Goal: Information Seeking & Learning: Learn about a topic

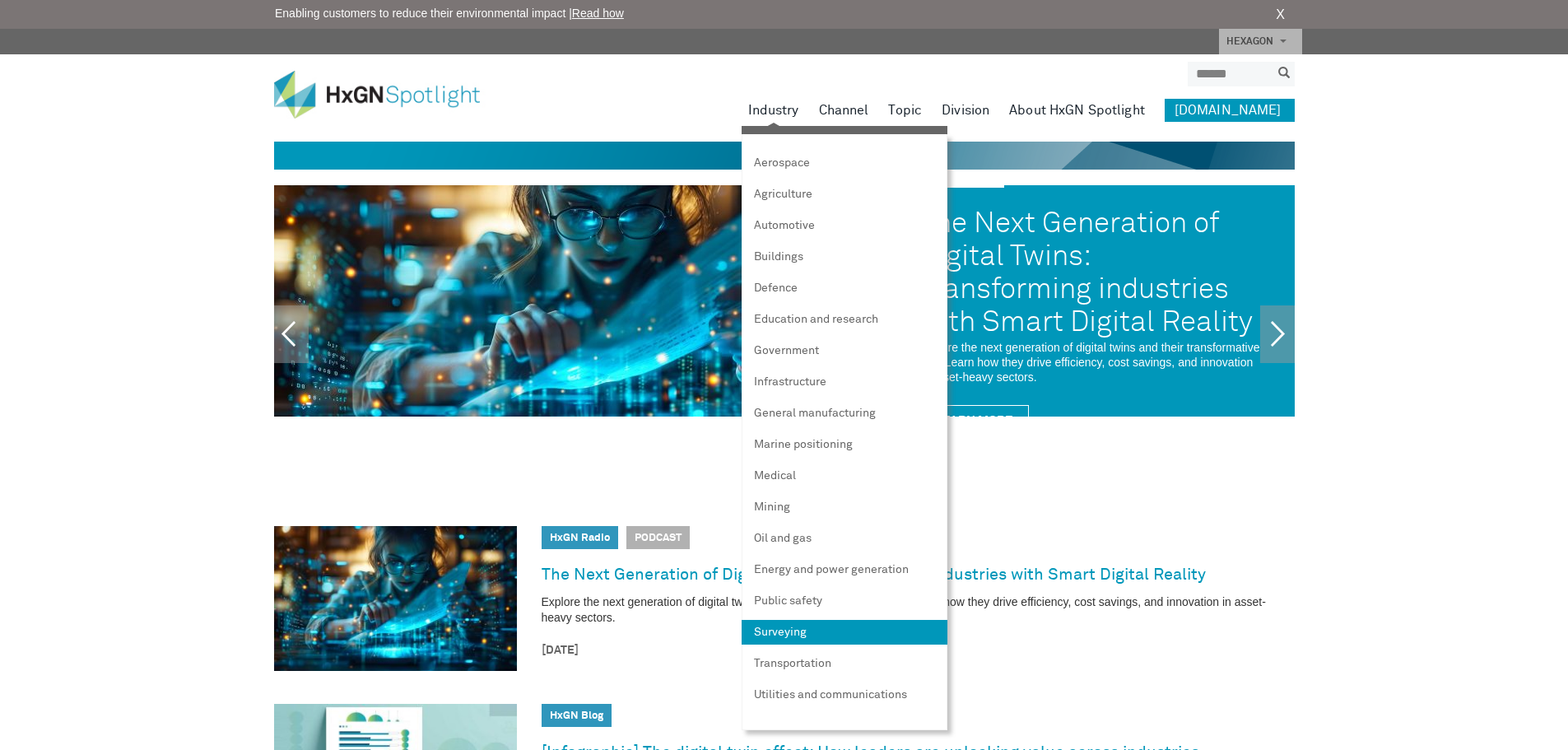
click at [821, 633] on link "Surveying" at bounding box center [844, 633] width 206 height 25
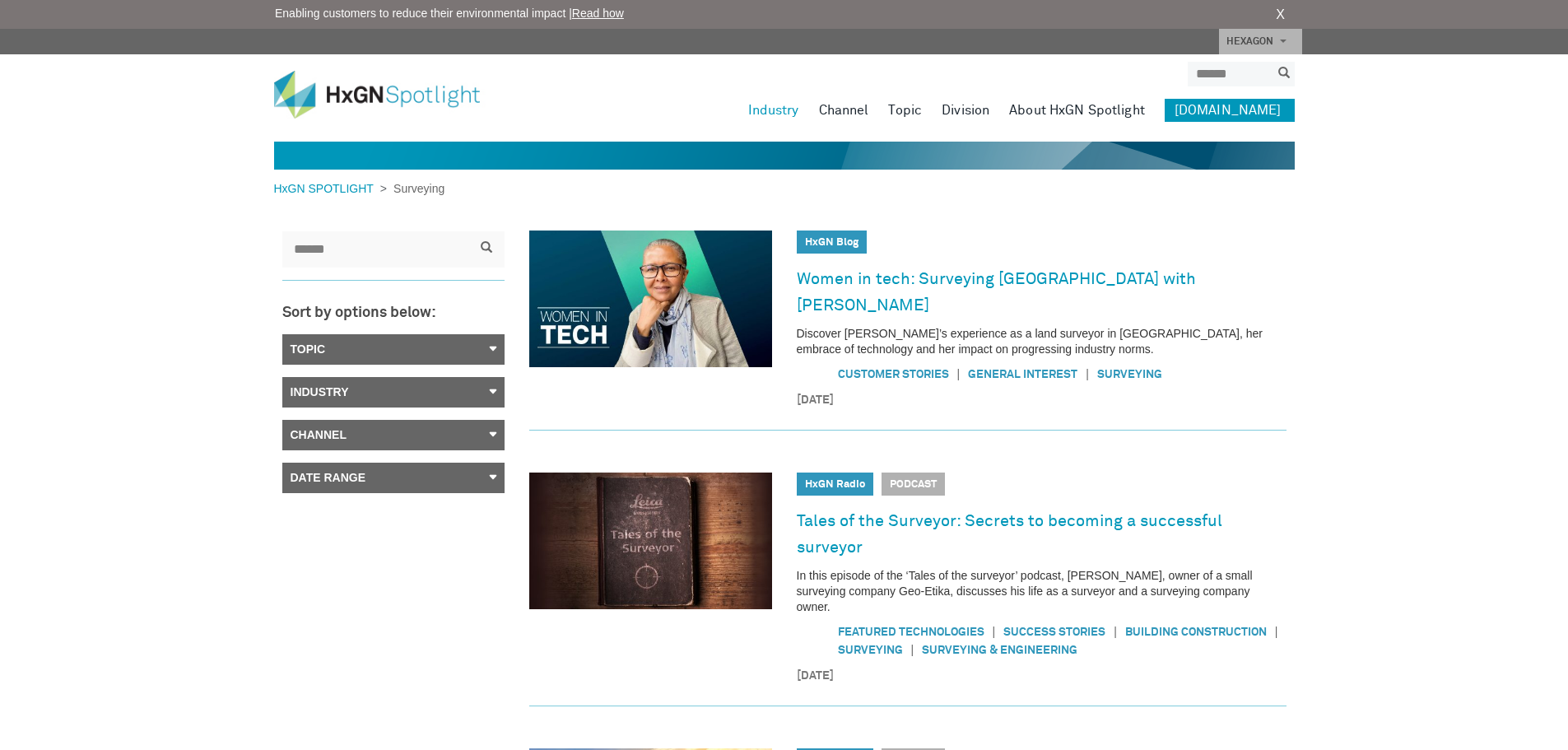
click at [360, 342] on link "Topic" at bounding box center [393, 349] width 222 height 31
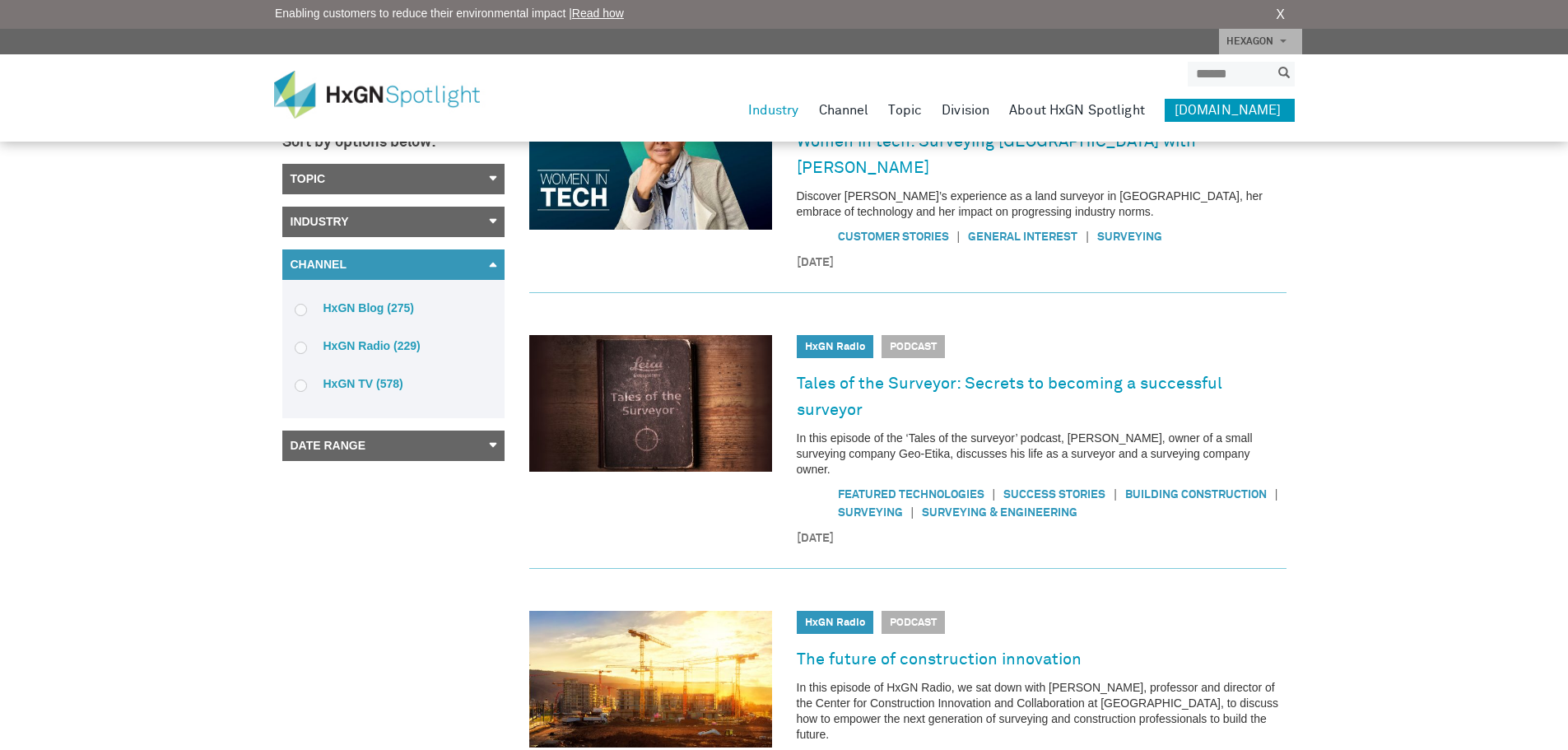
scroll to position [165, 0]
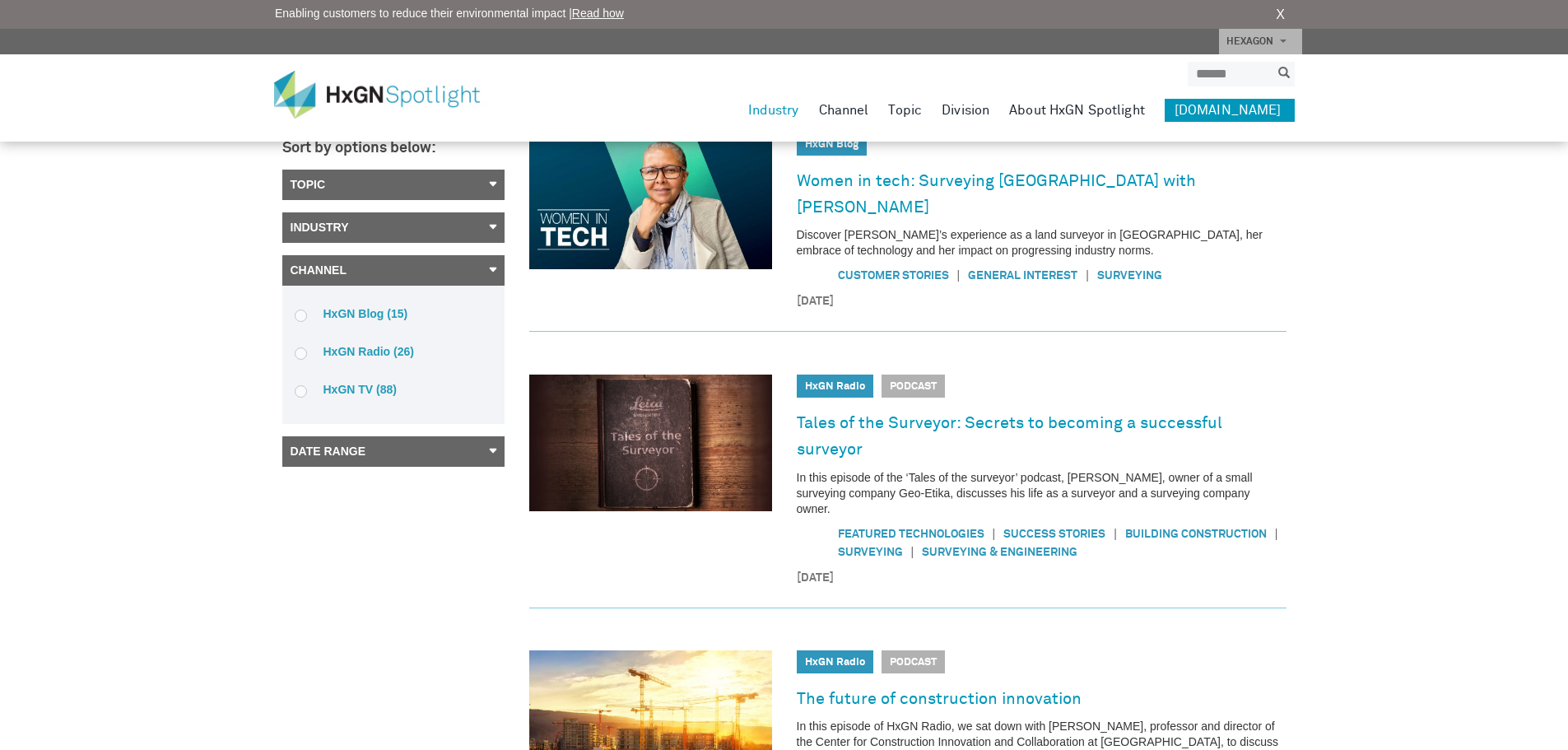
click at [300, 228] on link "Industry" at bounding box center [393, 228] width 222 height 31
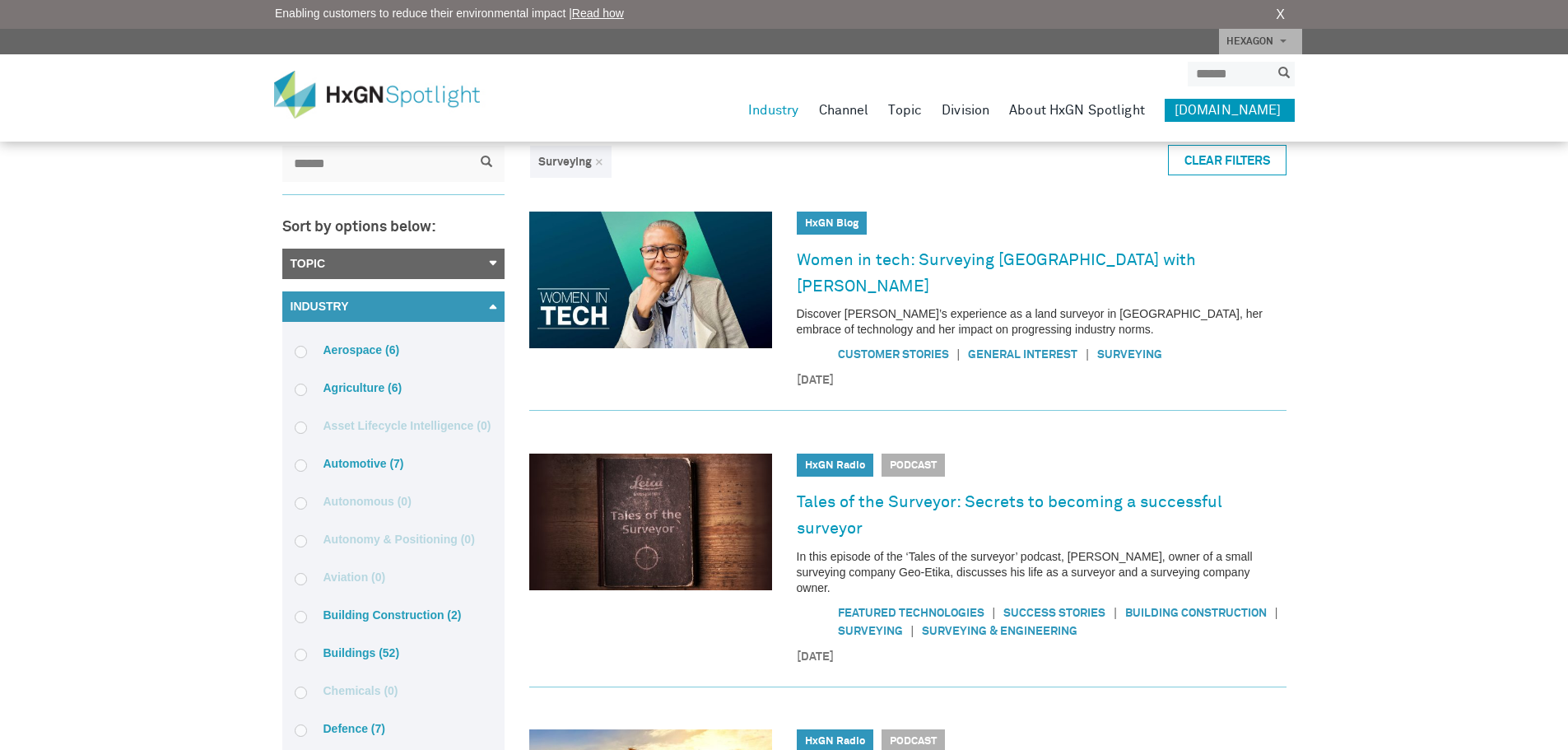
scroll to position [82, 0]
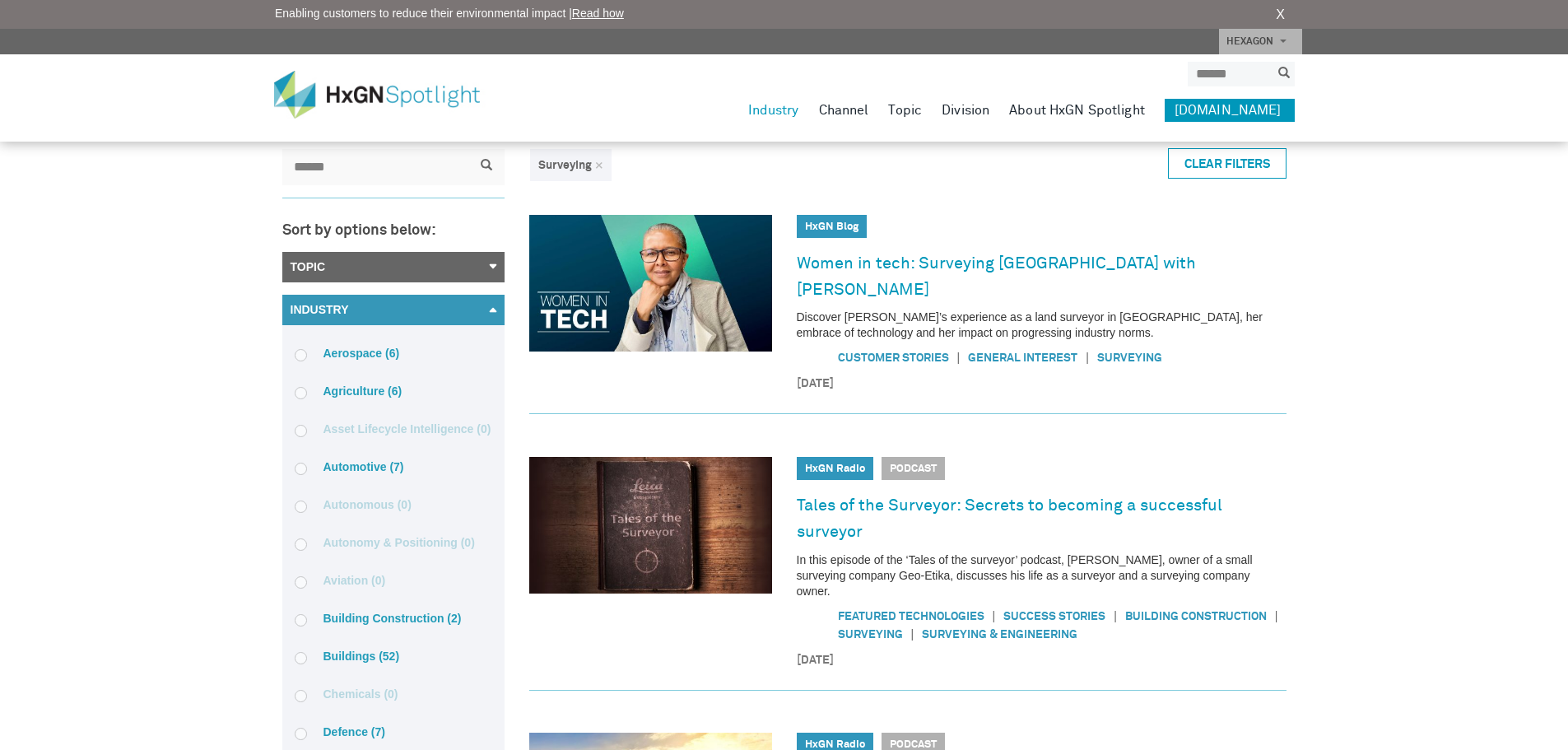
click at [380, 313] on link "Industry" at bounding box center [393, 310] width 222 height 31
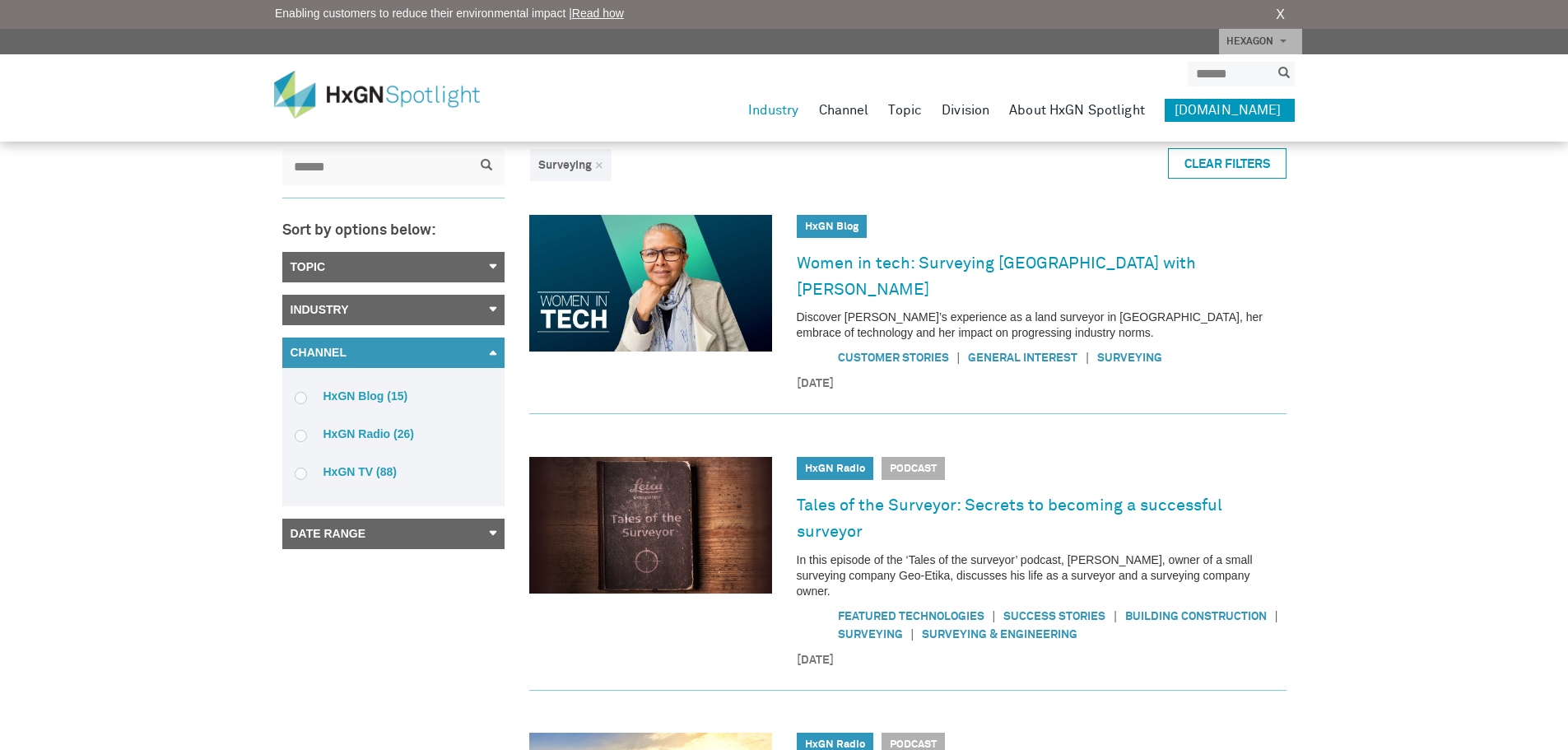
click at [365, 272] on link "Topic" at bounding box center [393, 268] width 222 height 31
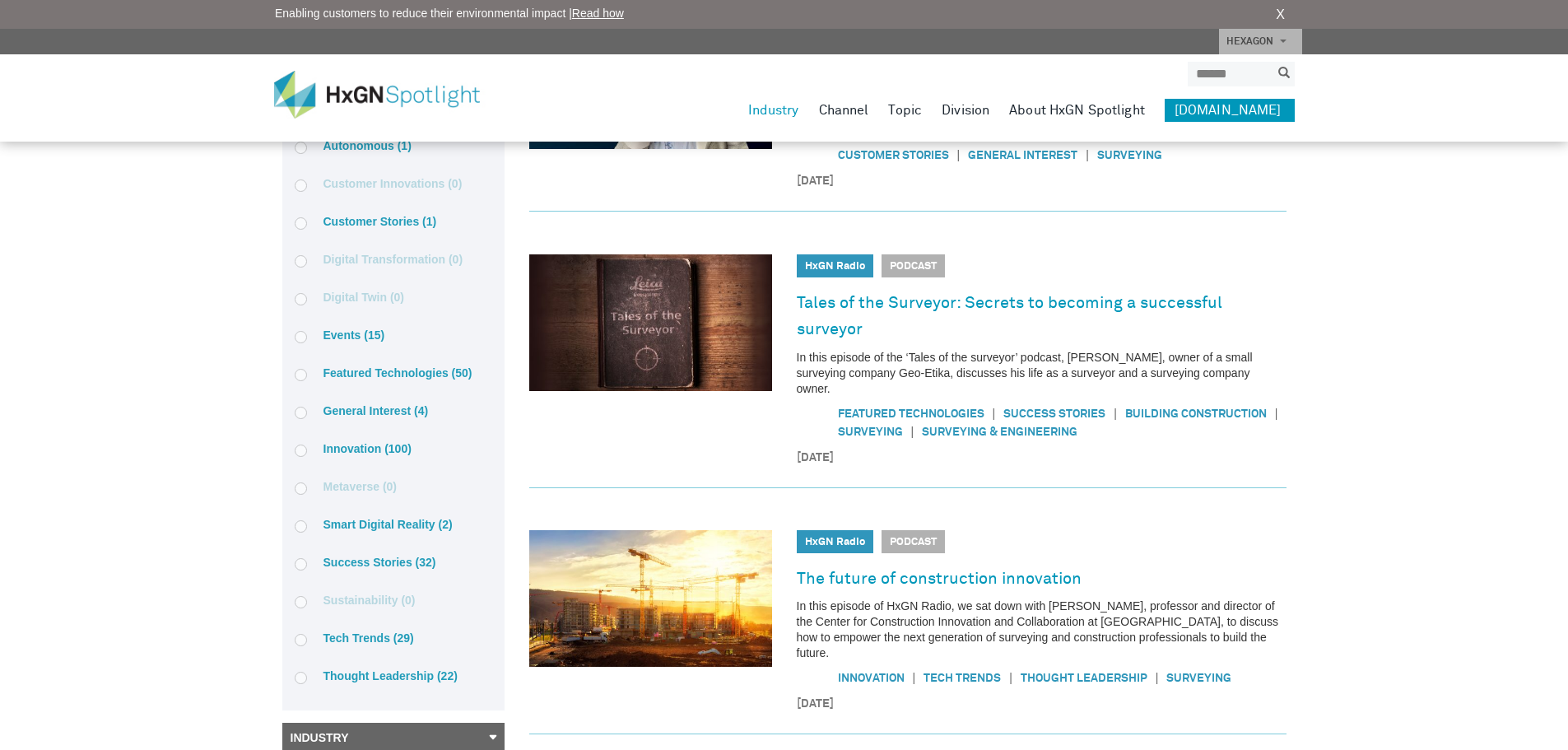
scroll to position [329, 0]
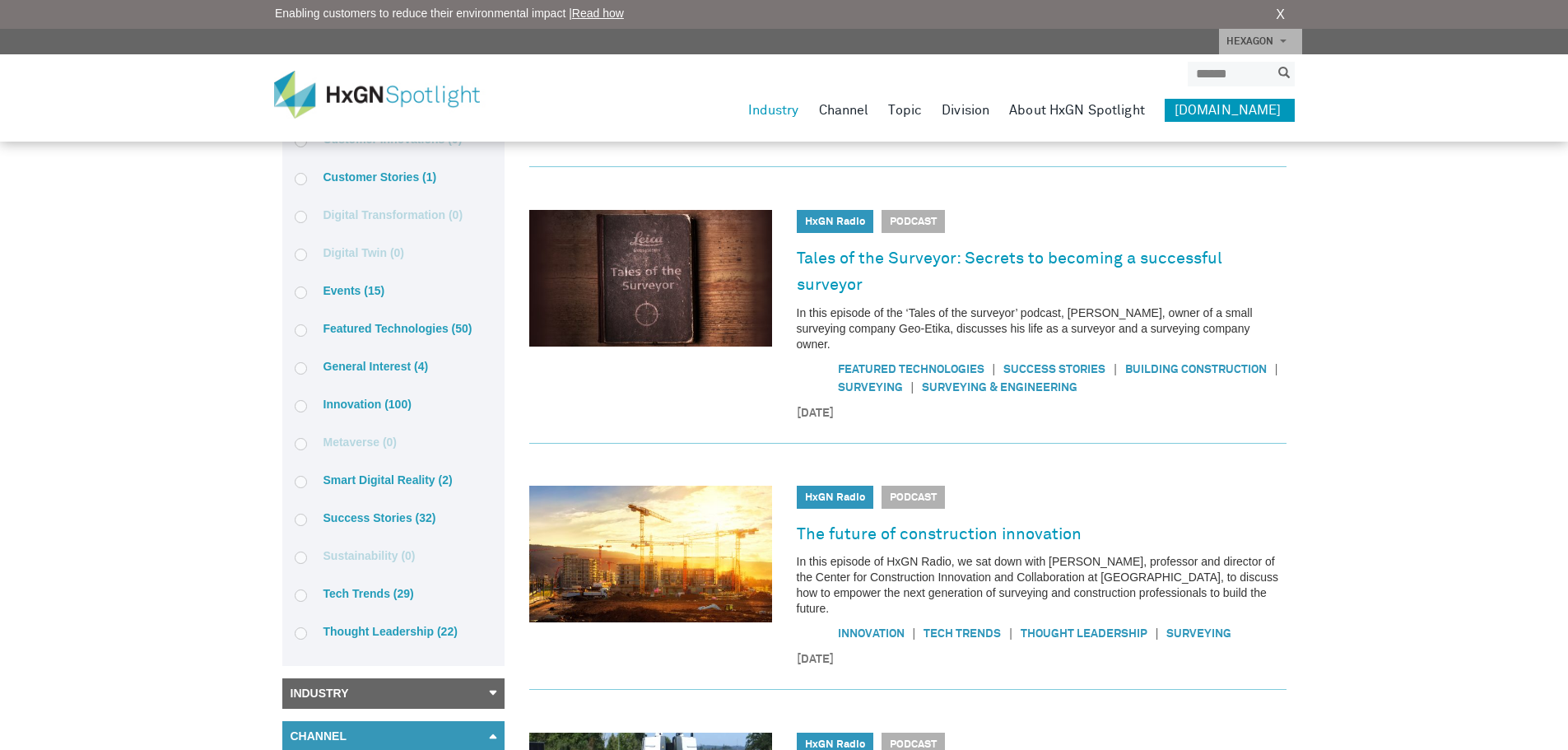
click at [352, 368] on label "General Interest (4)" at bounding box center [393, 366] width 197 height 14
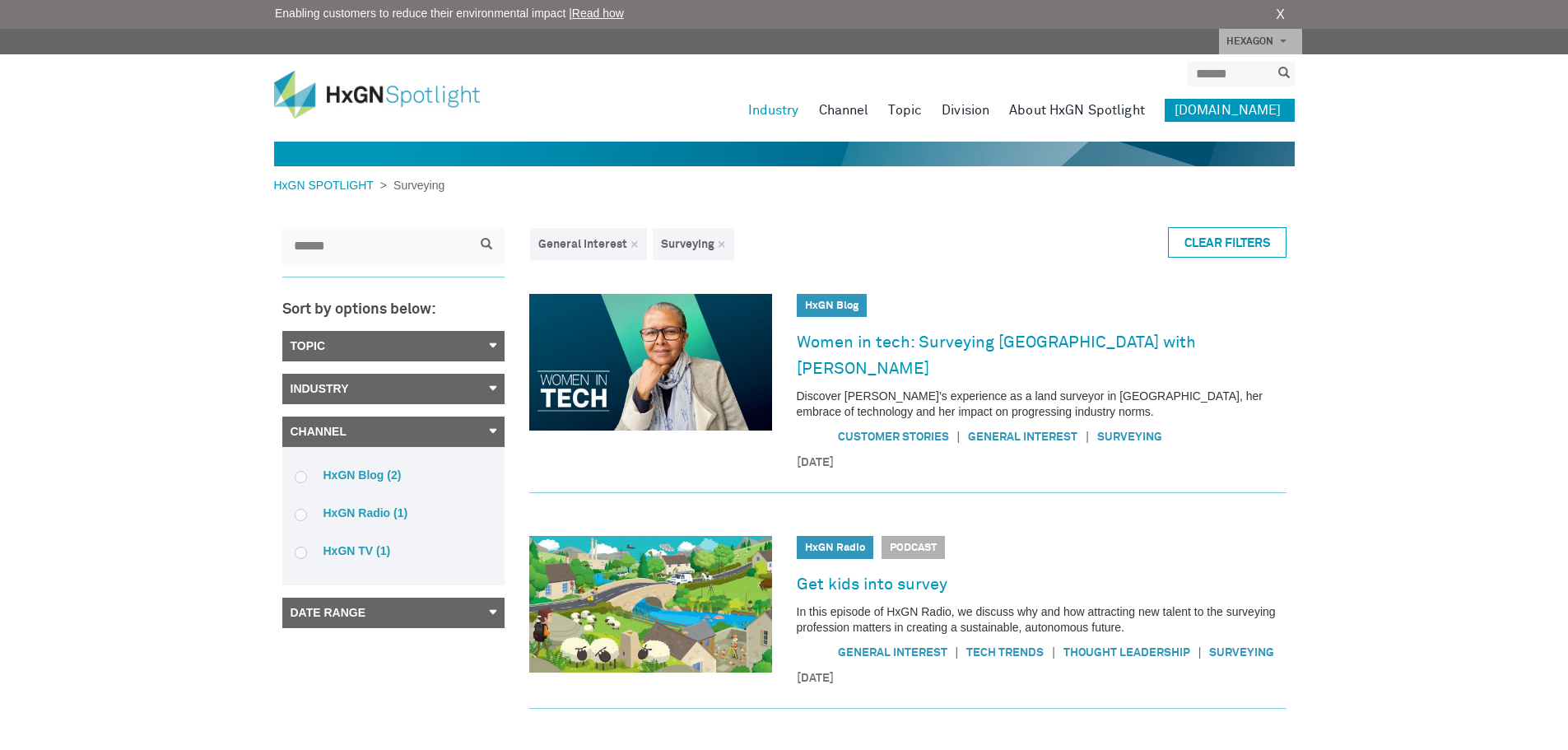
scroll to position [0, 0]
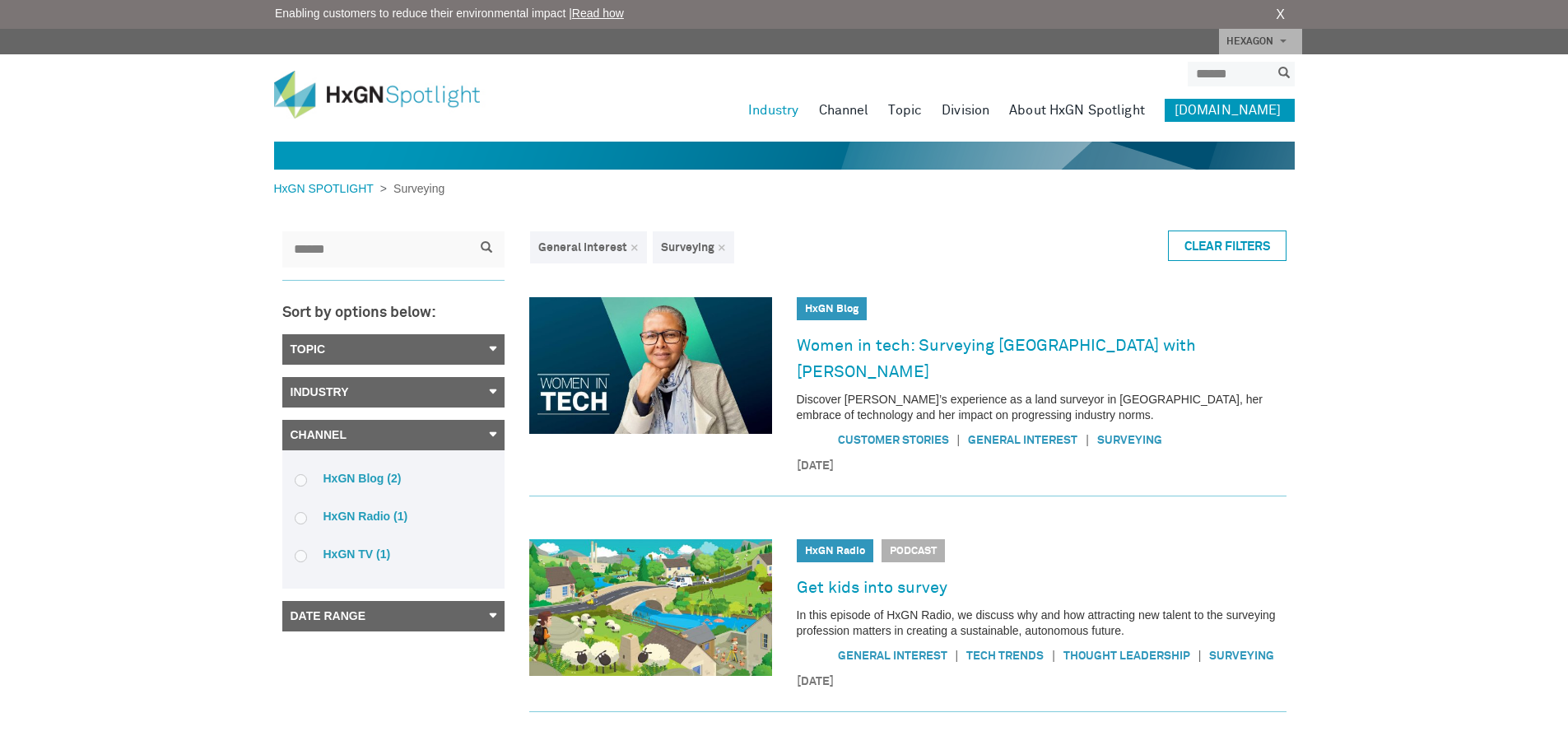
click at [344, 394] on link "Industry" at bounding box center [393, 393] width 222 height 31
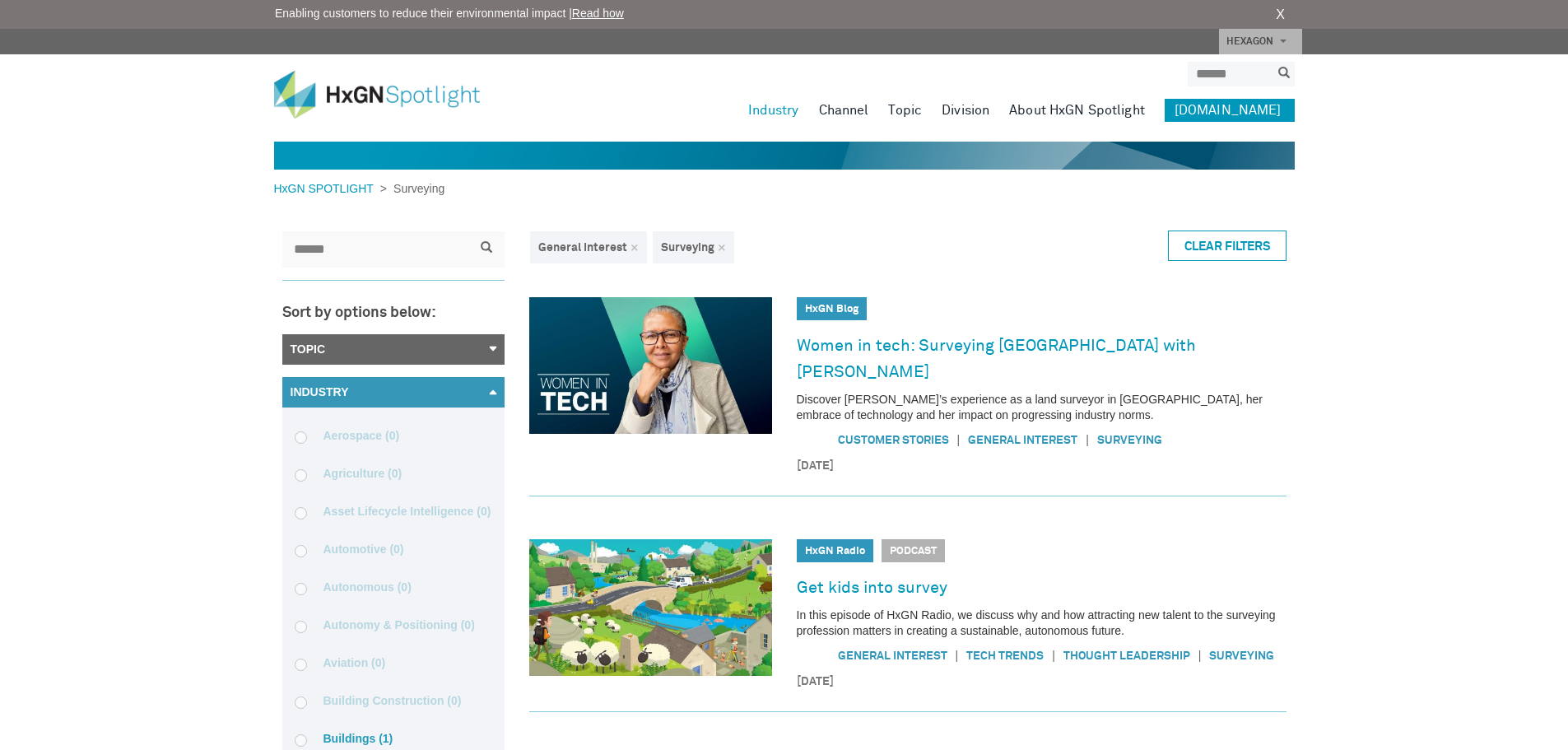
click at [388, 349] on link "Topic" at bounding box center [393, 349] width 222 height 31
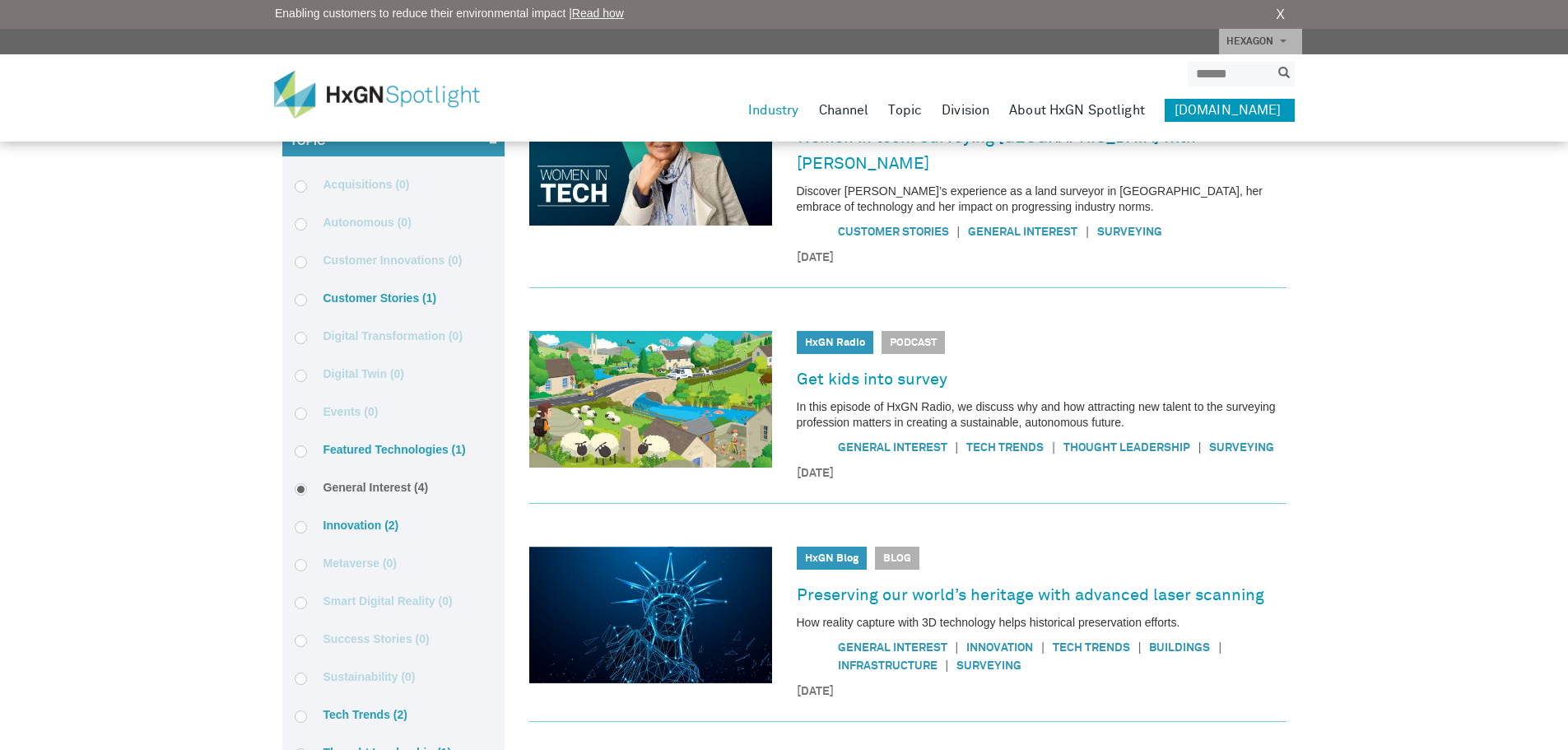
scroll to position [165, 0]
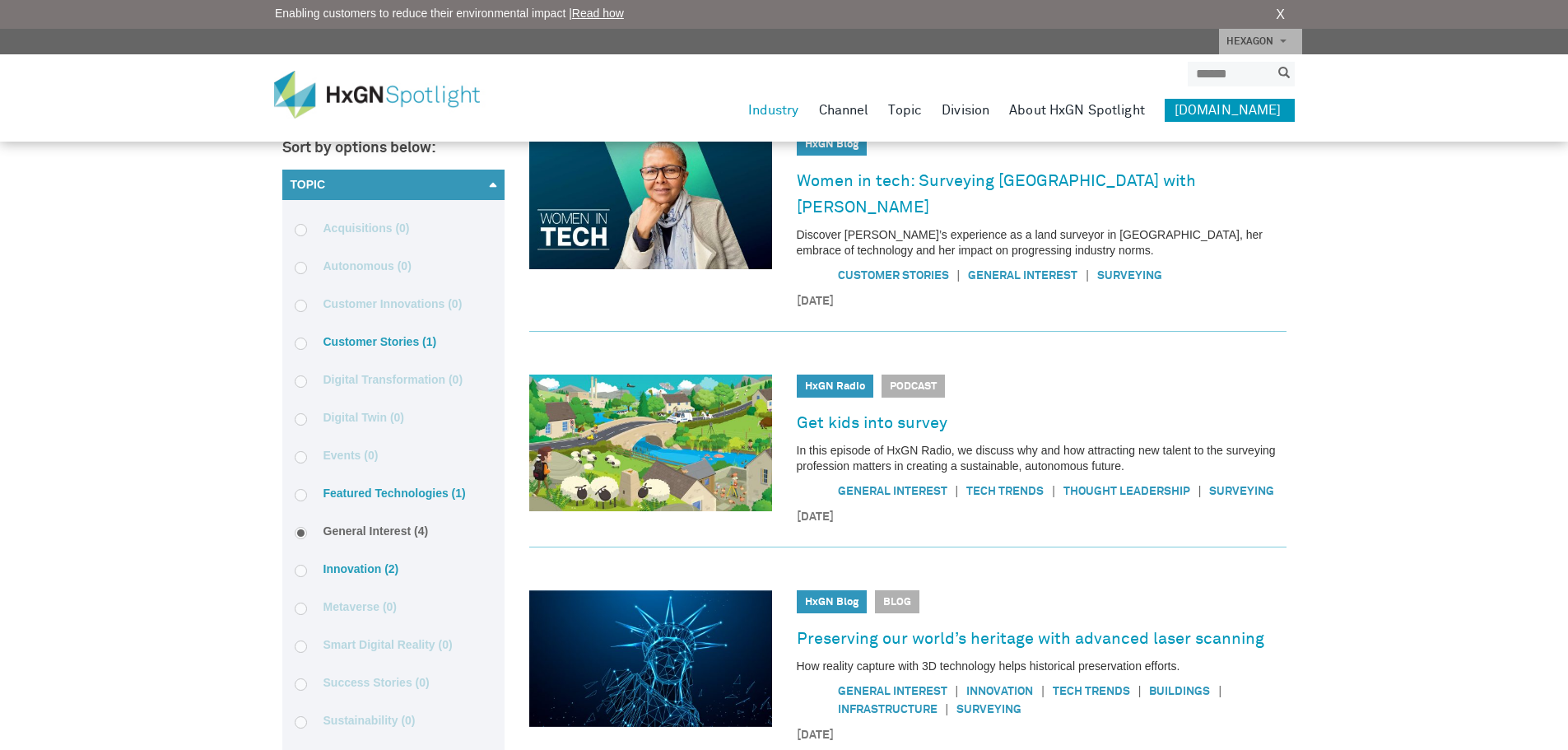
click at [303, 531] on span at bounding box center [300, 532] width 13 height 13
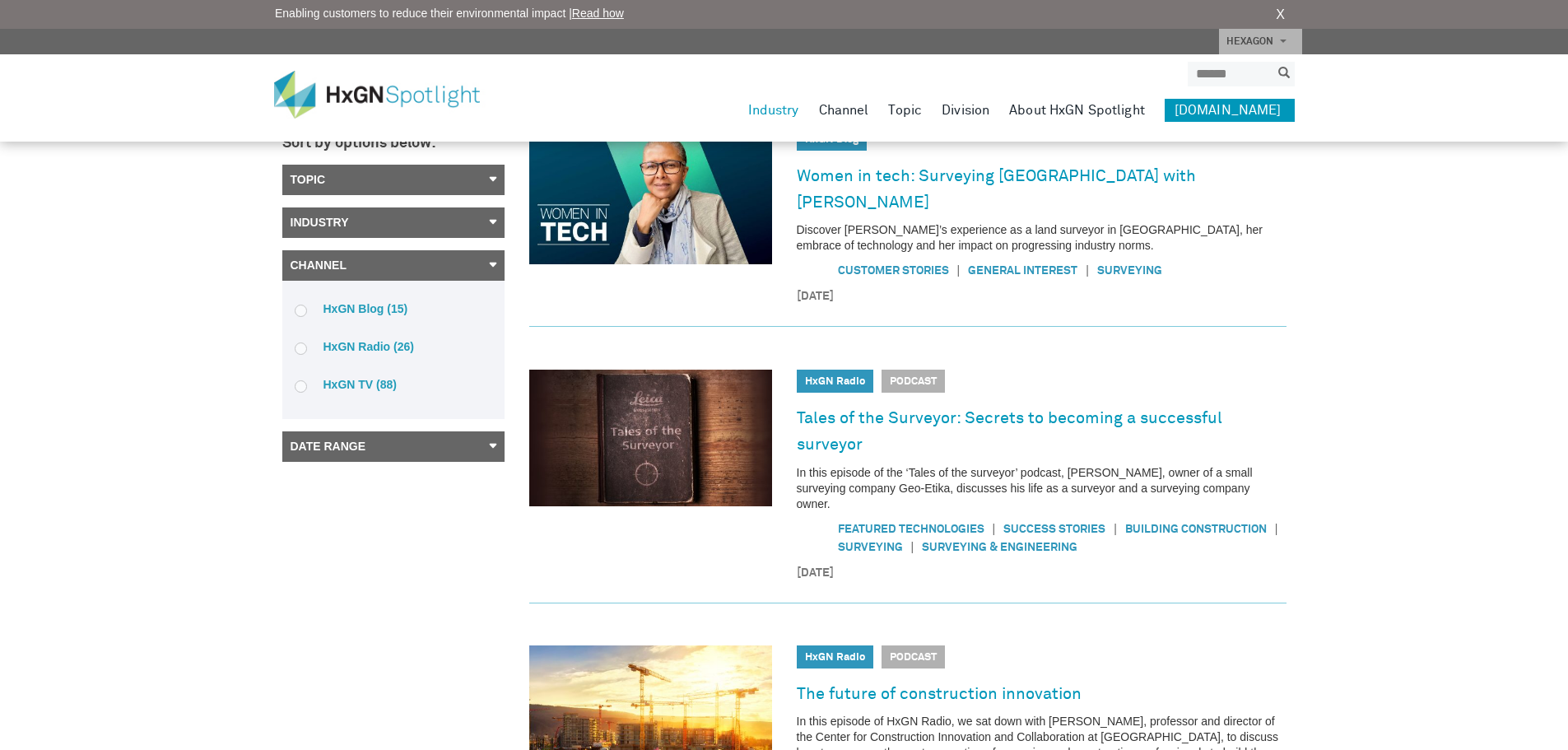
scroll to position [0, 0]
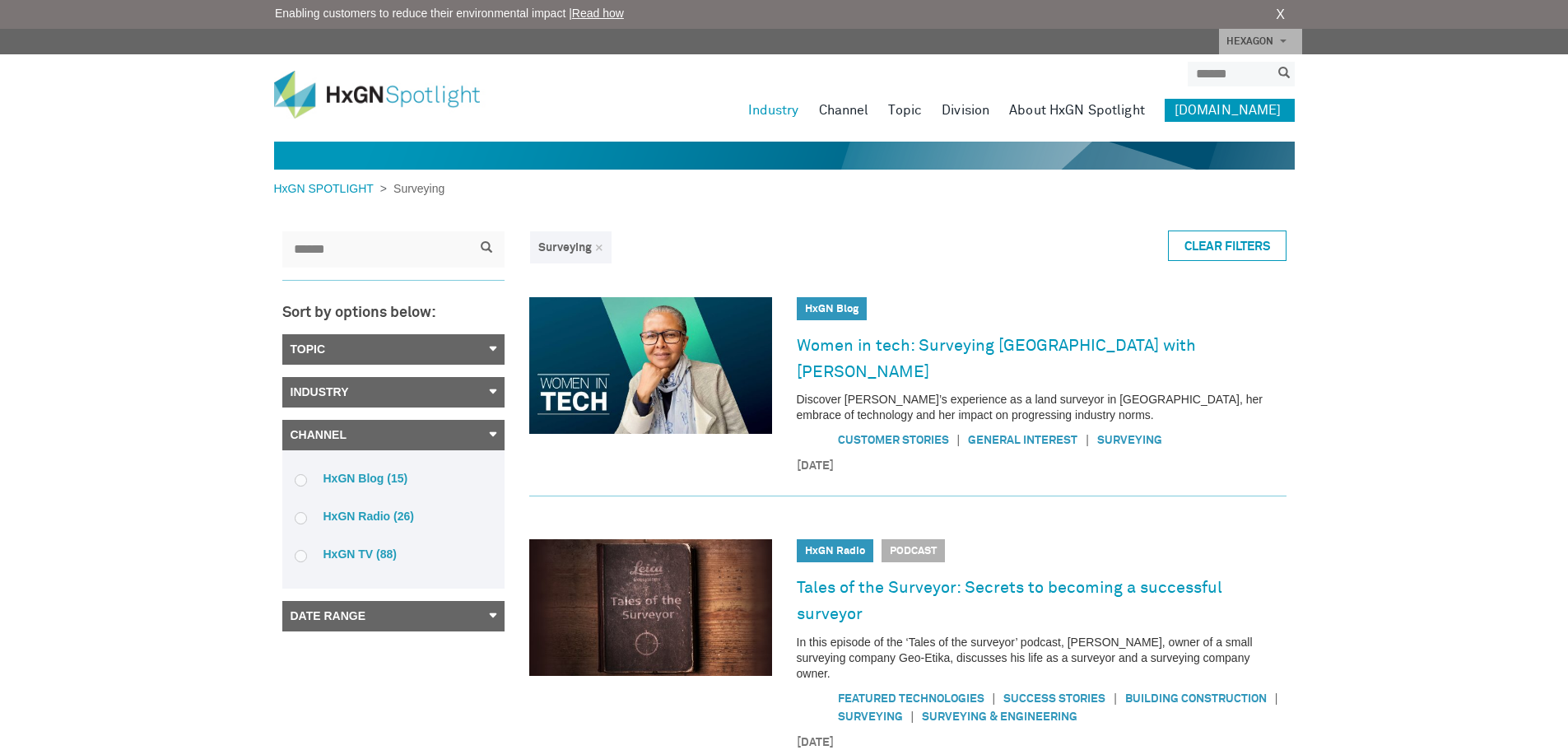
click at [1289, 37] on link "HEXAGON" at bounding box center [1260, 41] width 83 height 26
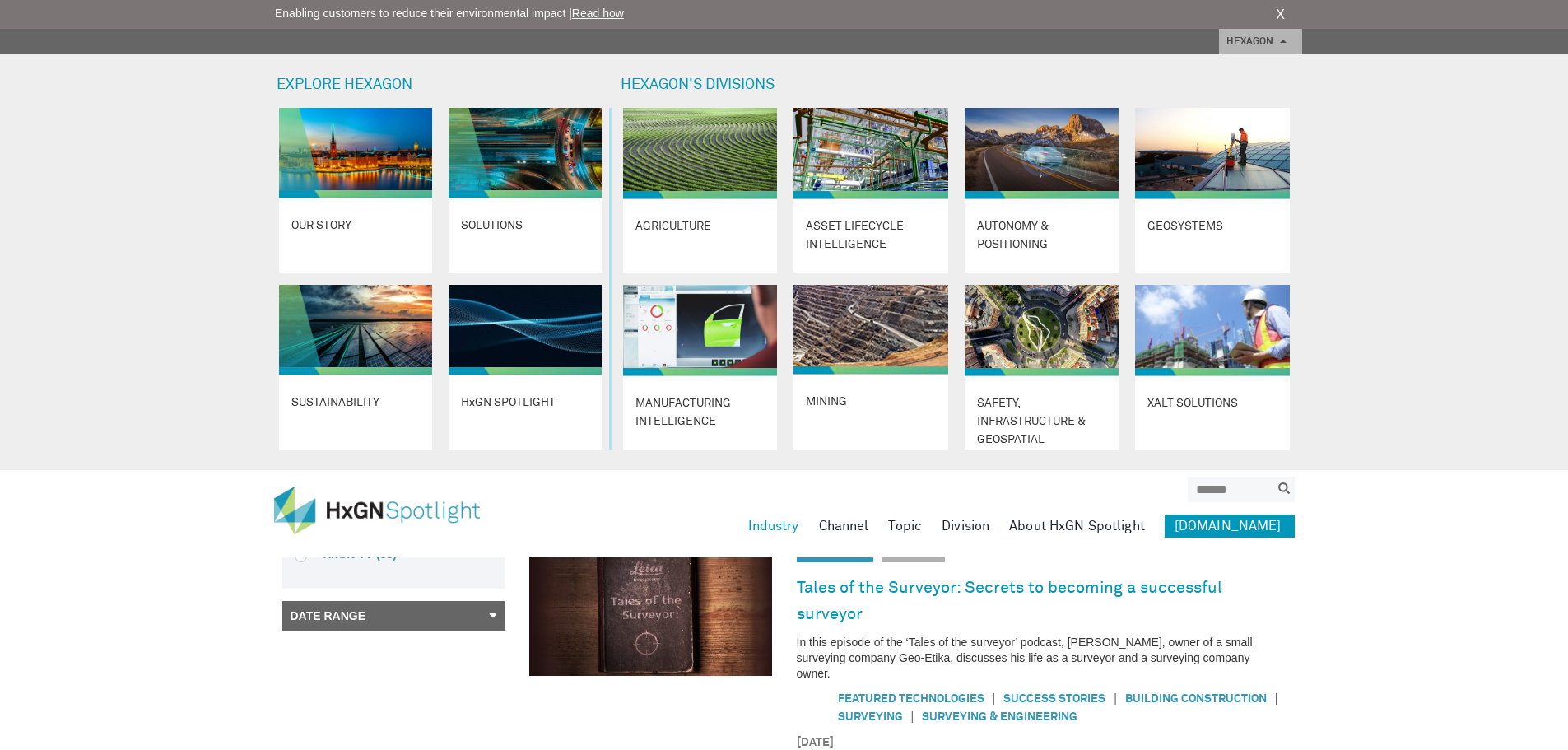
click at [1289, 37] on link "HEXAGON" at bounding box center [1260, 41] width 83 height 26
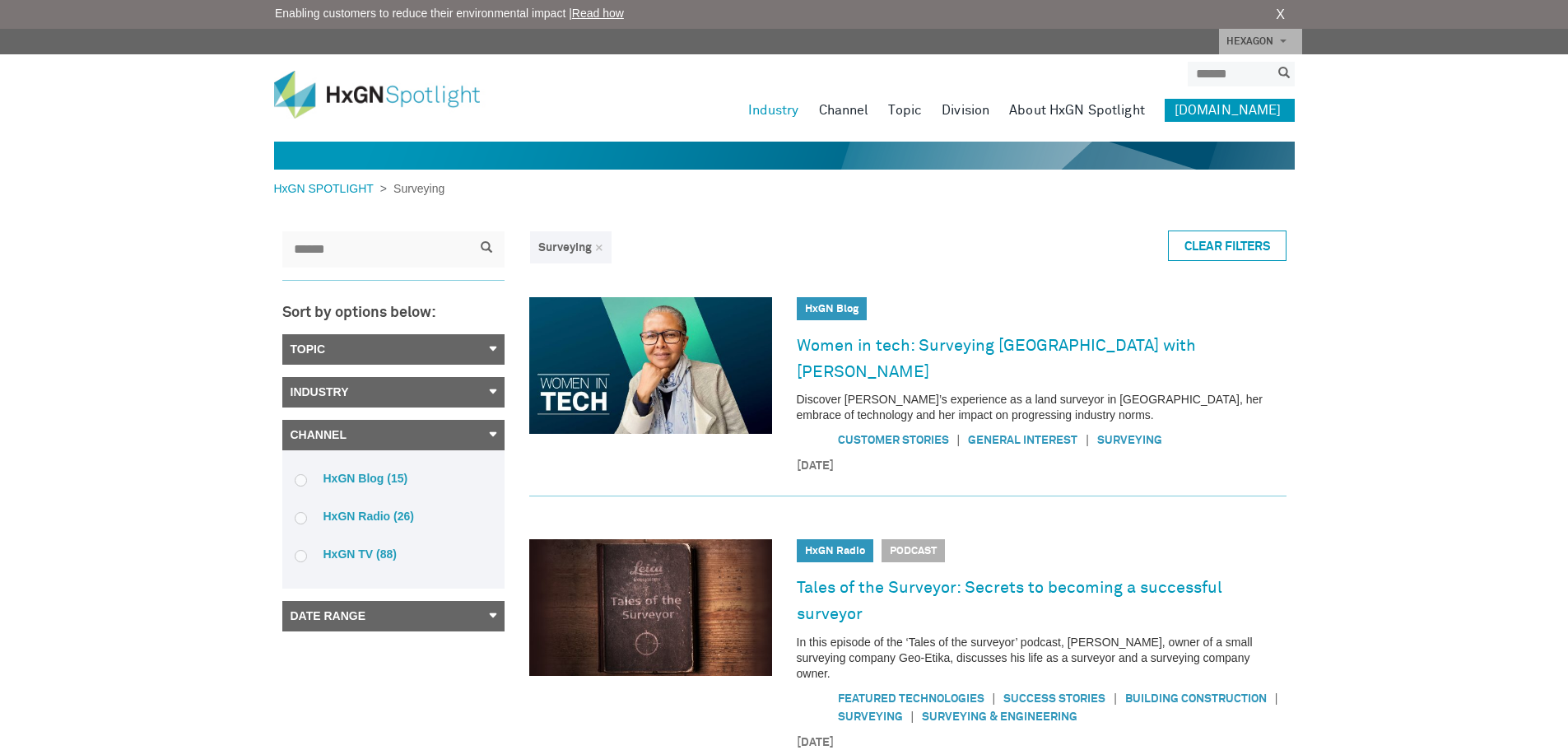
click at [1264, 36] on link "HEXAGON" at bounding box center [1260, 41] width 83 height 26
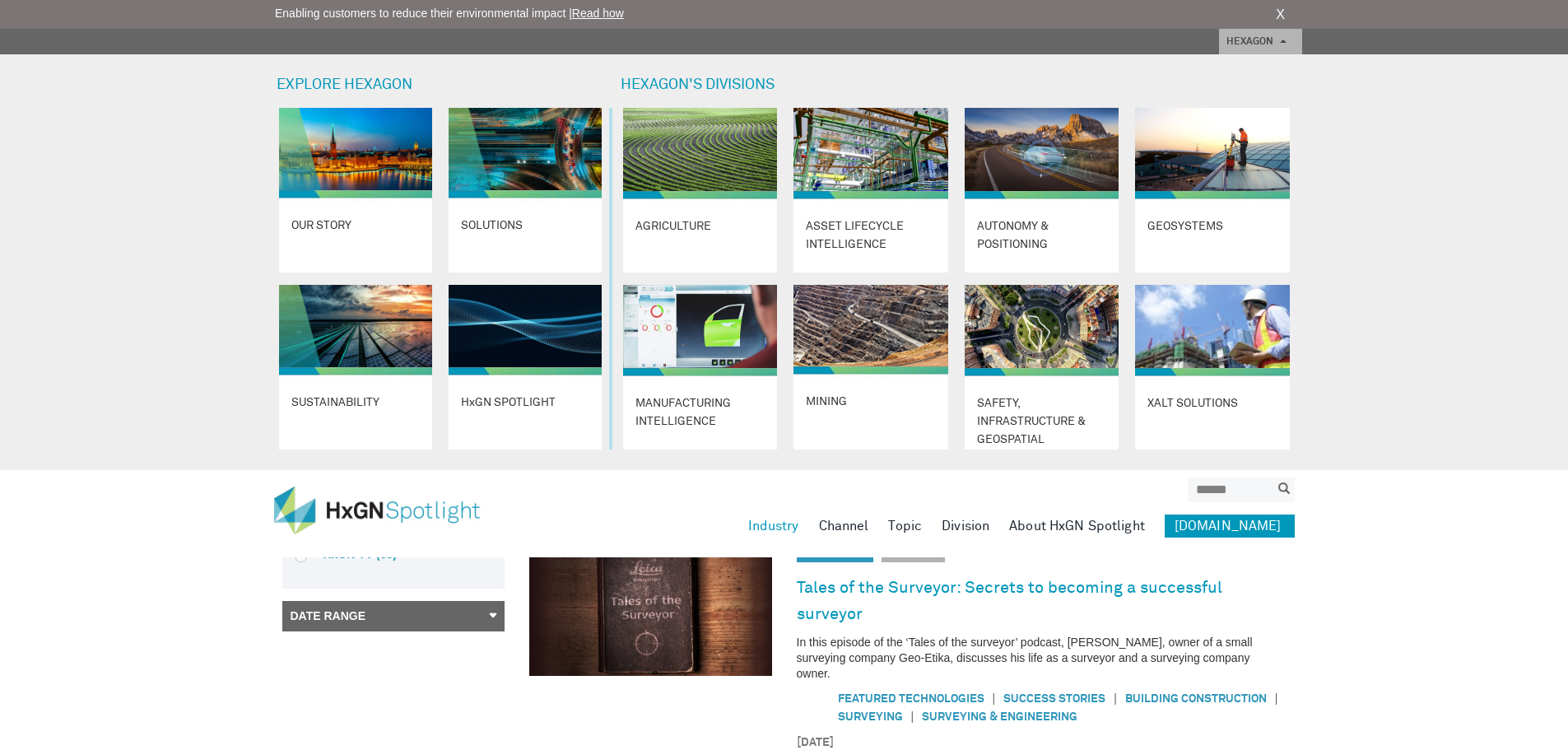
click at [1264, 36] on link "HEXAGON" at bounding box center [1260, 41] width 83 height 26
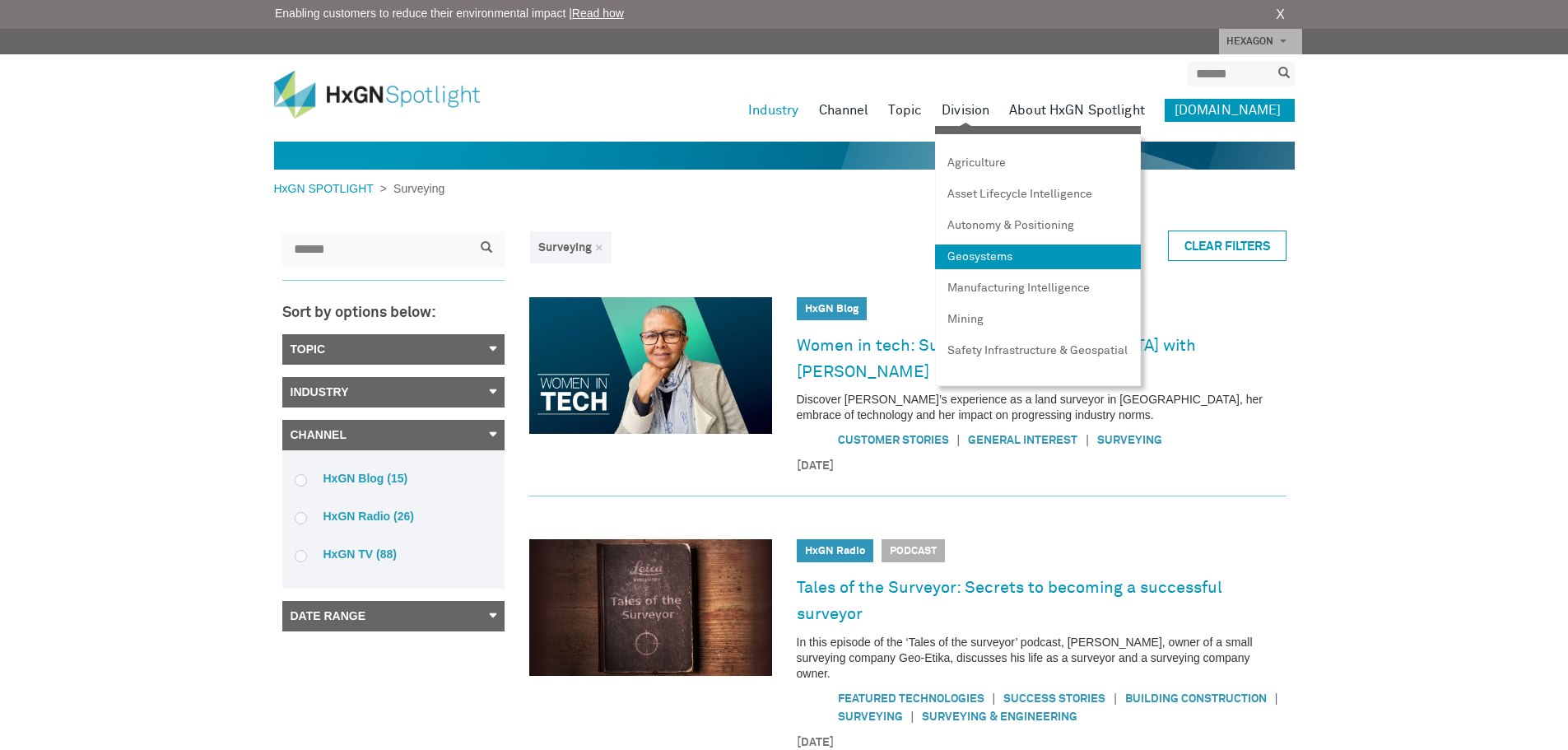
click at [1009, 258] on link "Geosystems" at bounding box center [1038, 257] width 206 height 25
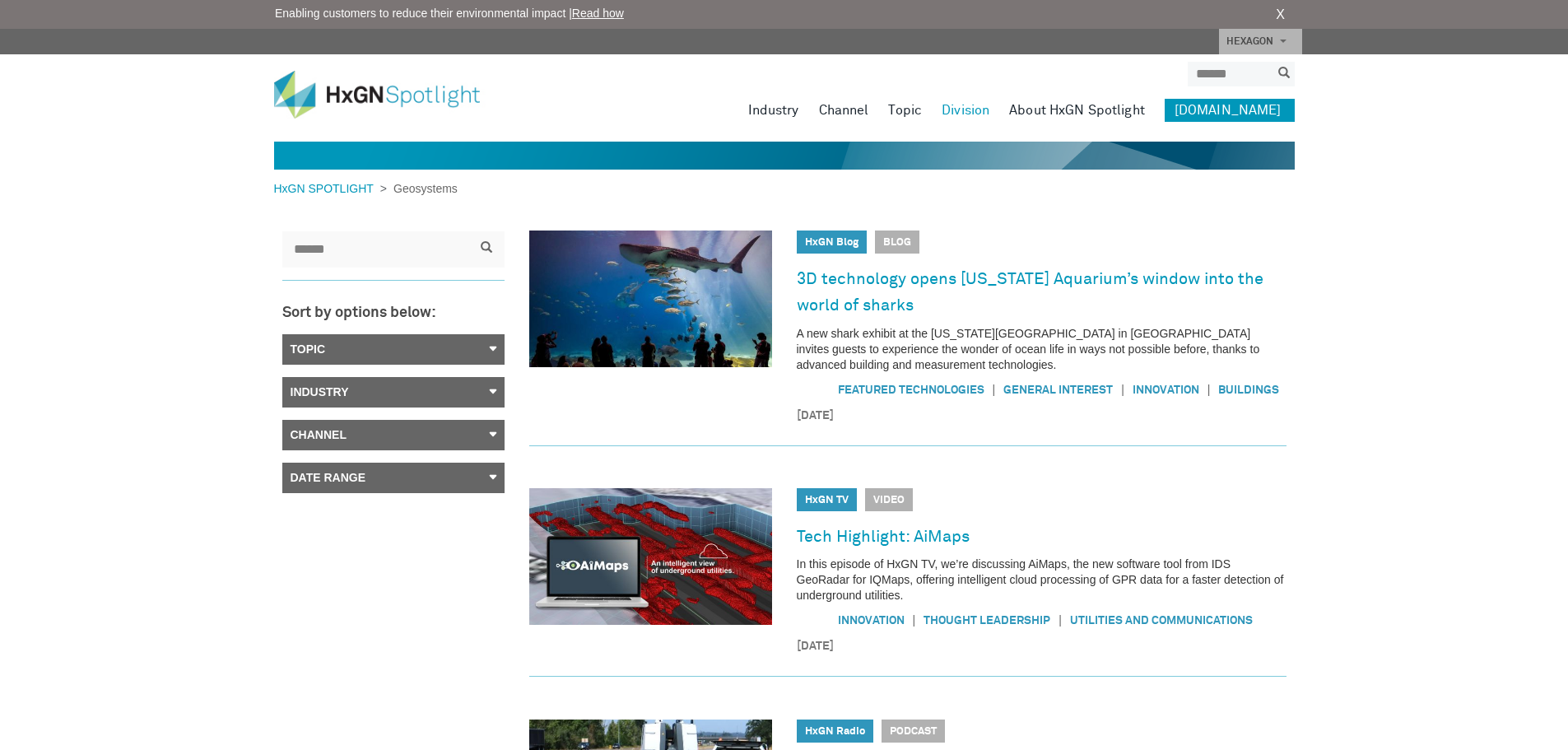
click at [396, 335] on link "Topic" at bounding box center [393, 349] width 222 height 31
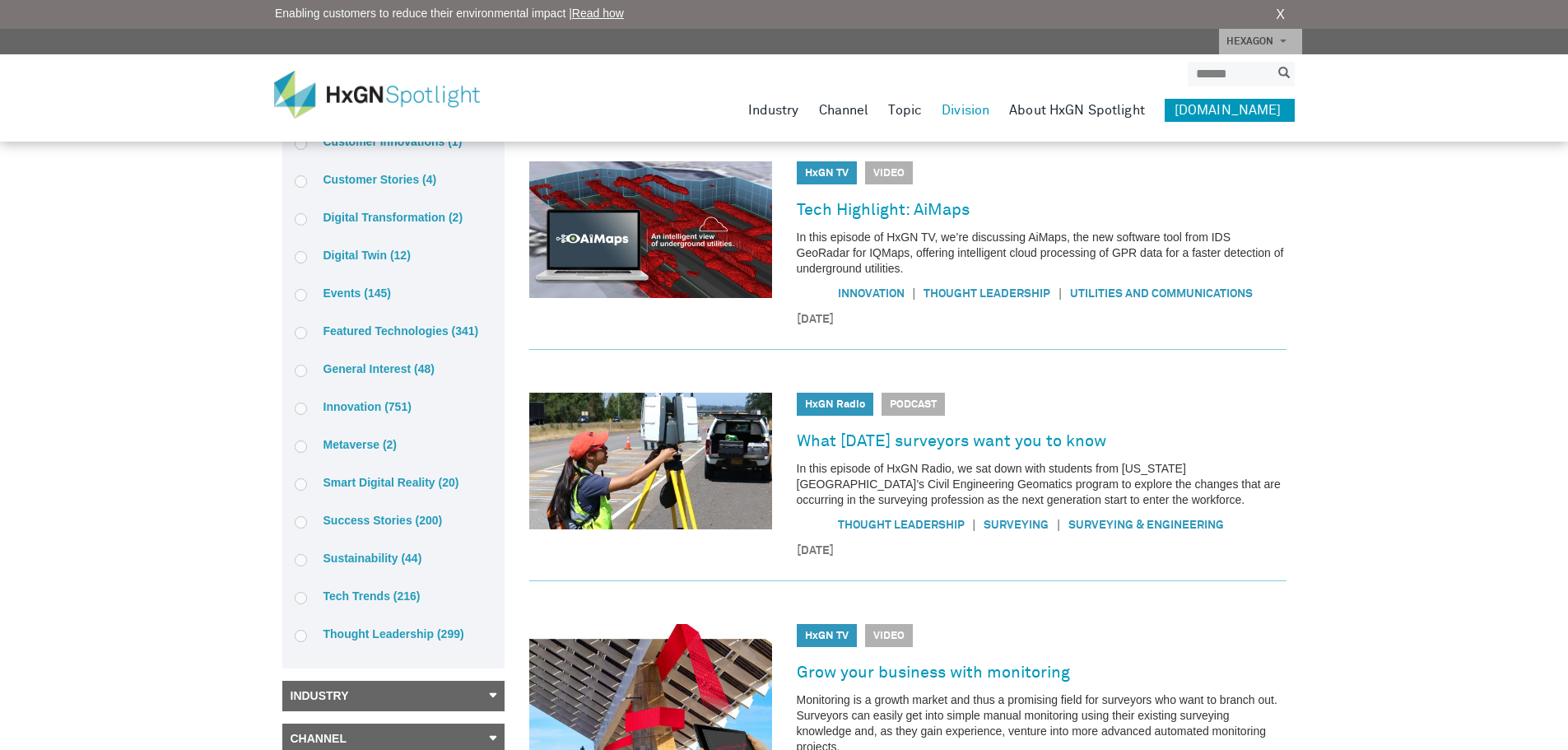
scroll to position [329, 0]
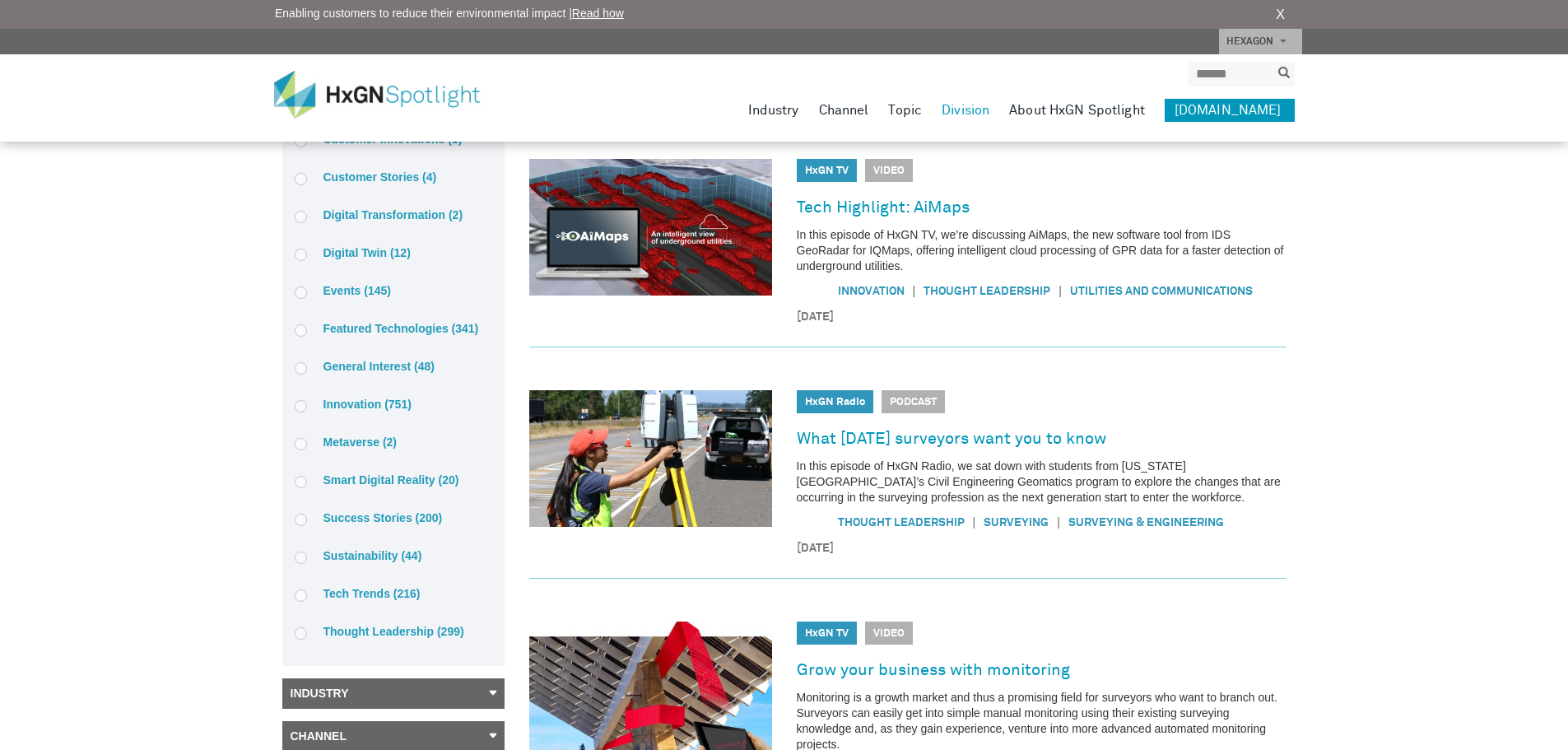
click at [379, 362] on label "General Interest (48)" at bounding box center [393, 366] width 197 height 14
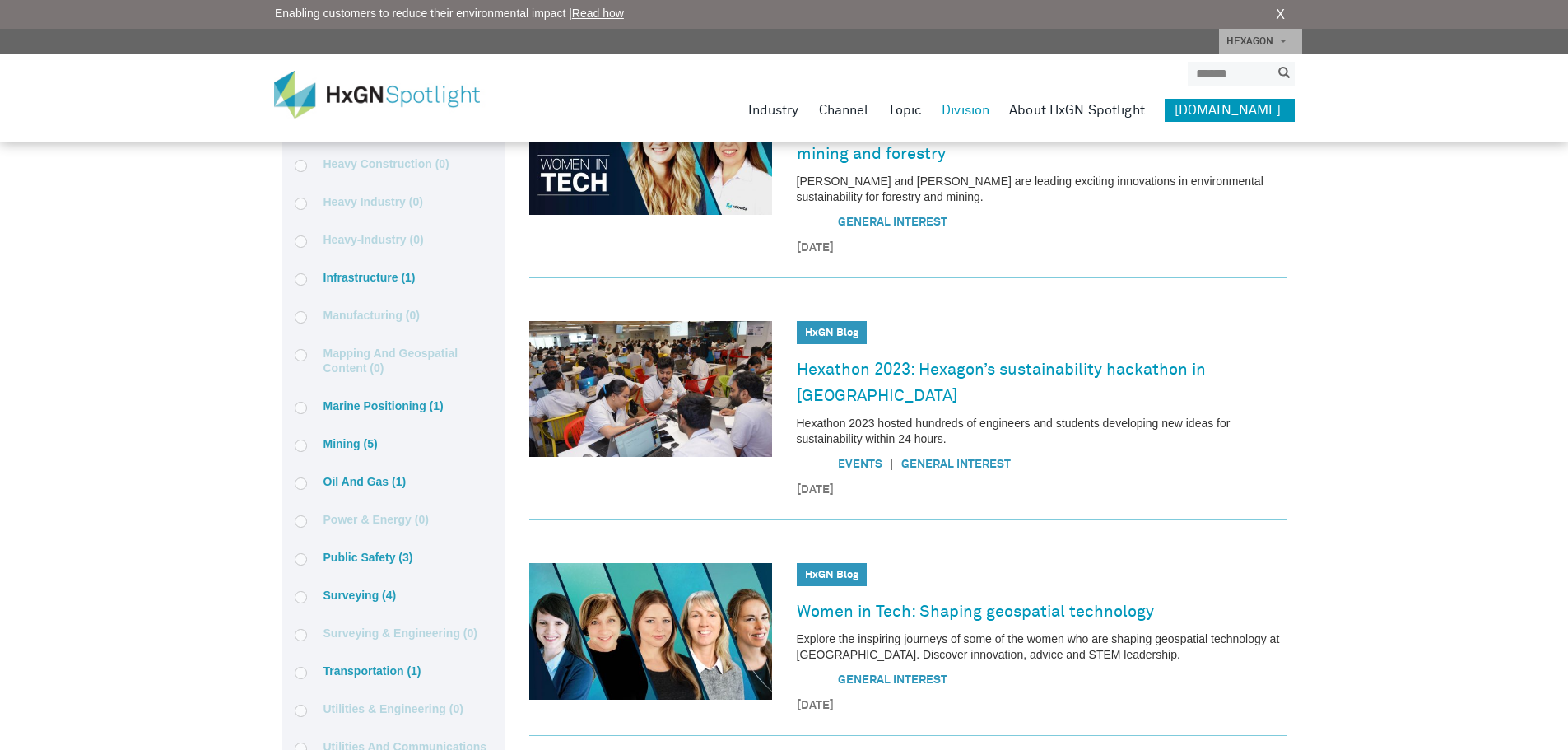
scroll to position [988, 0]
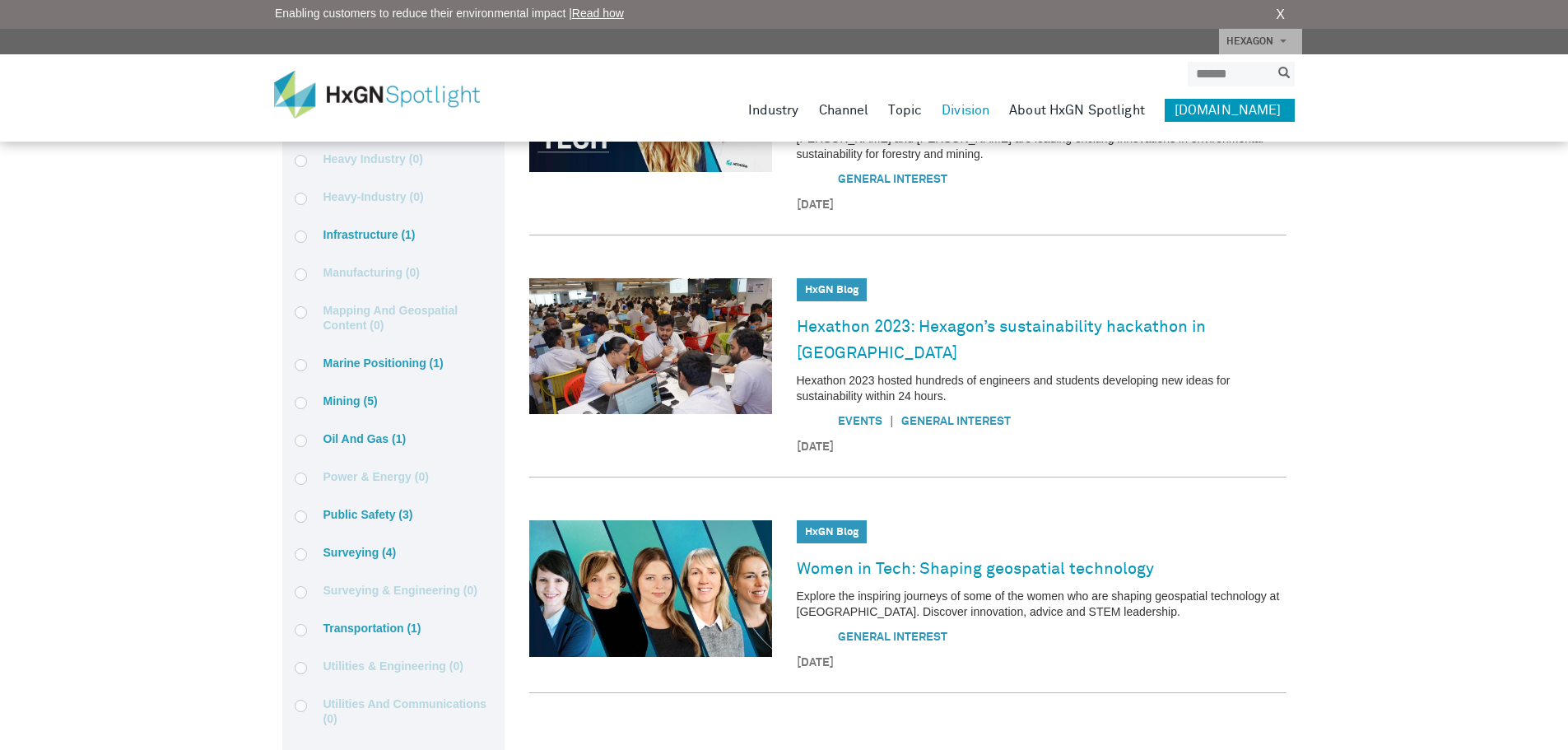
click at [341, 548] on label "Surveying (4)" at bounding box center [393, 552] width 197 height 14
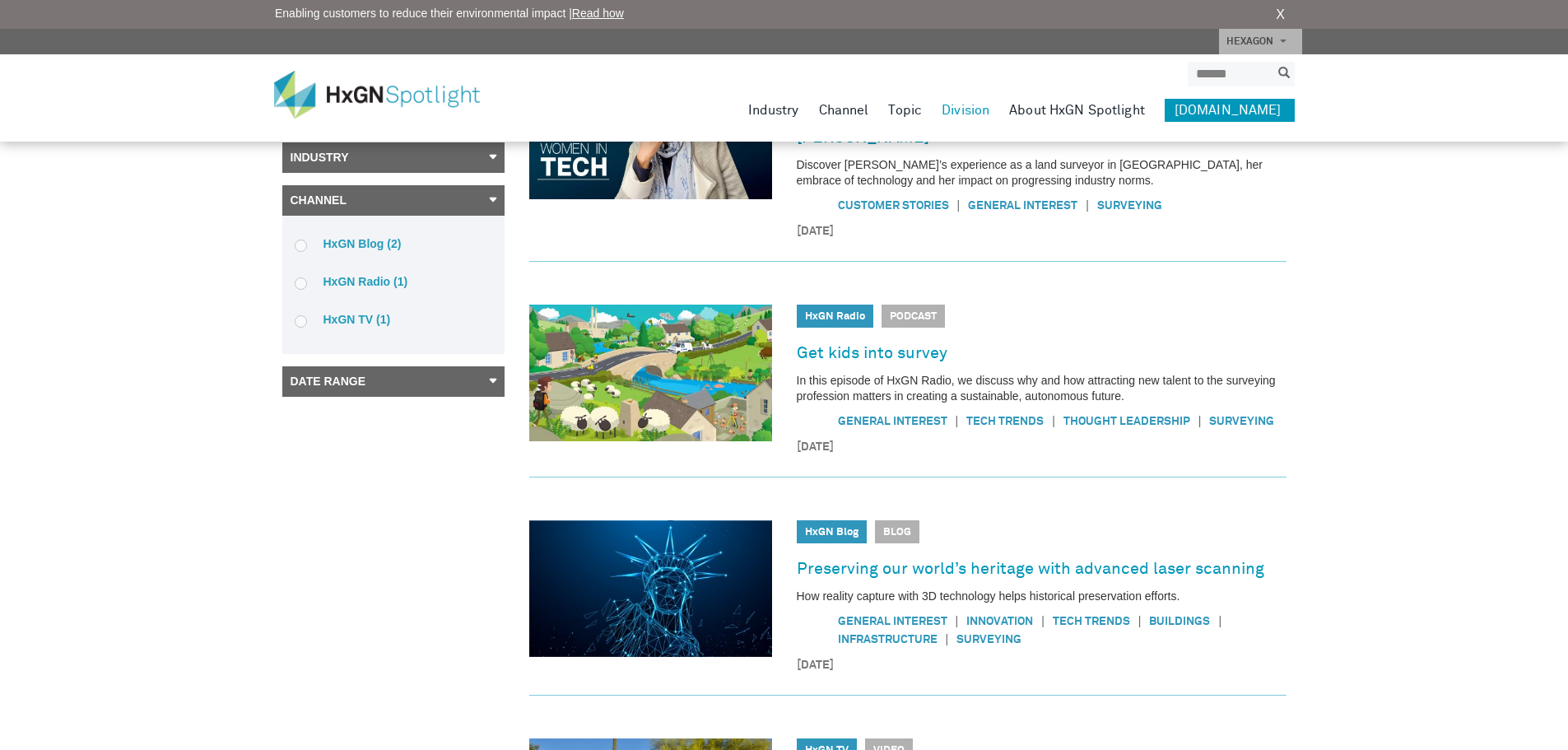
scroll to position [0, 0]
